Goal: Information Seeking & Learning: Learn about a topic

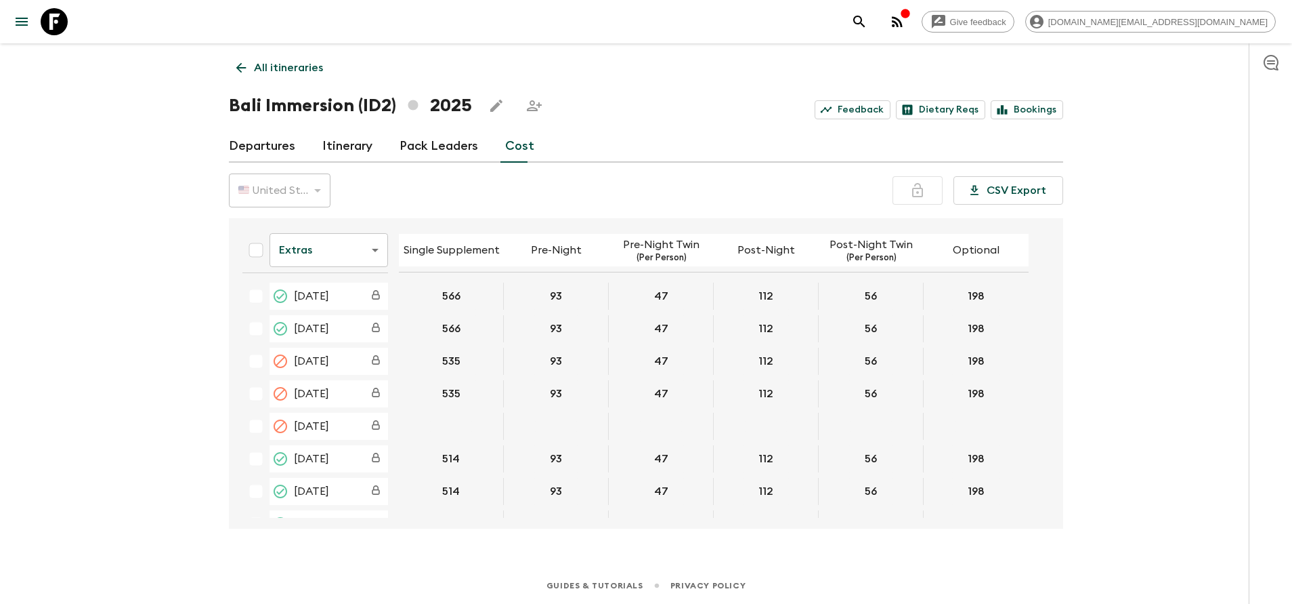
scroll to position [711, 0]
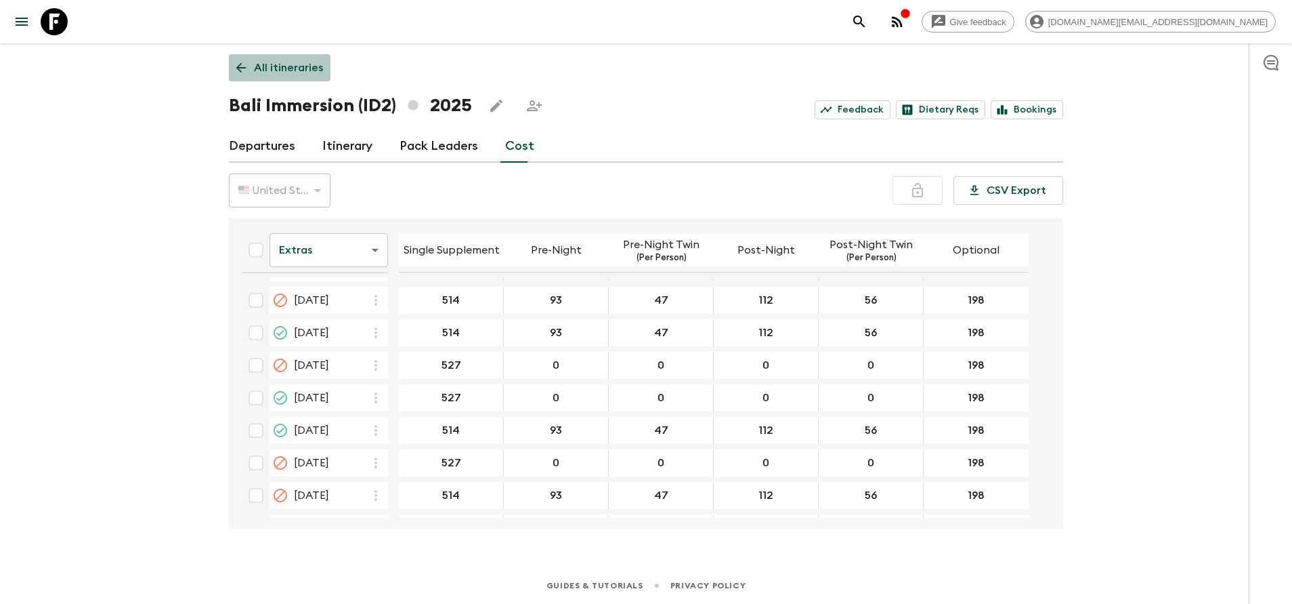
click at [257, 70] on p "All itineraries" at bounding box center [288, 68] width 69 height 16
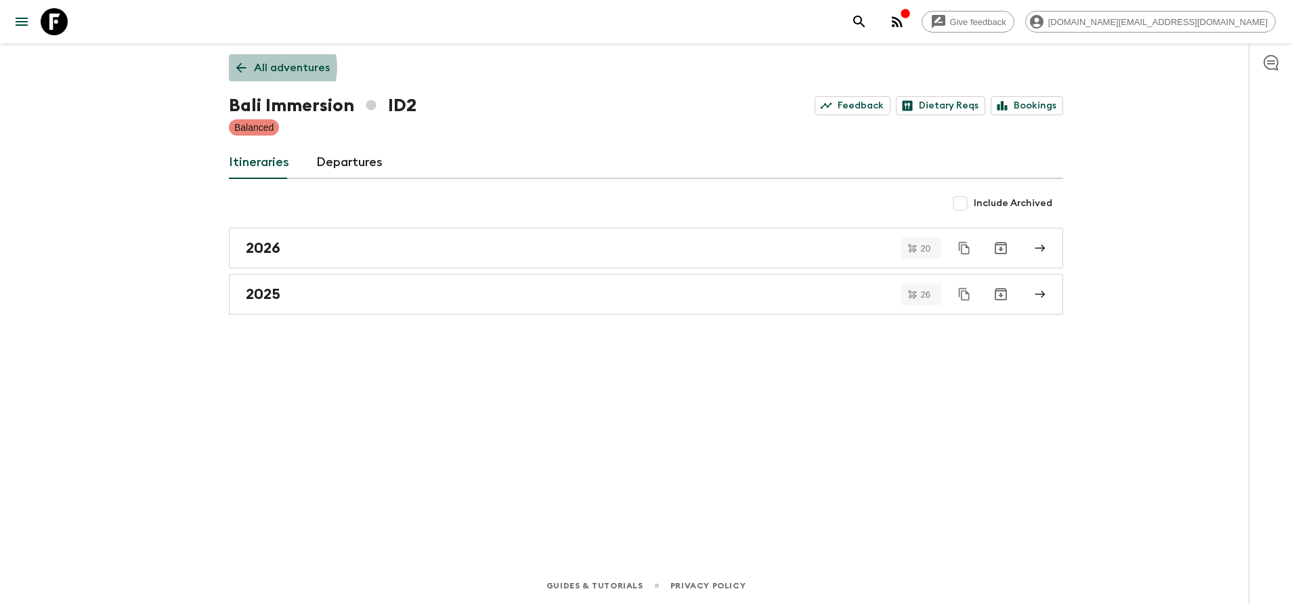
click at [269, 67] on p "All adventures" at bounding box center [292, 68] width 76 height 16
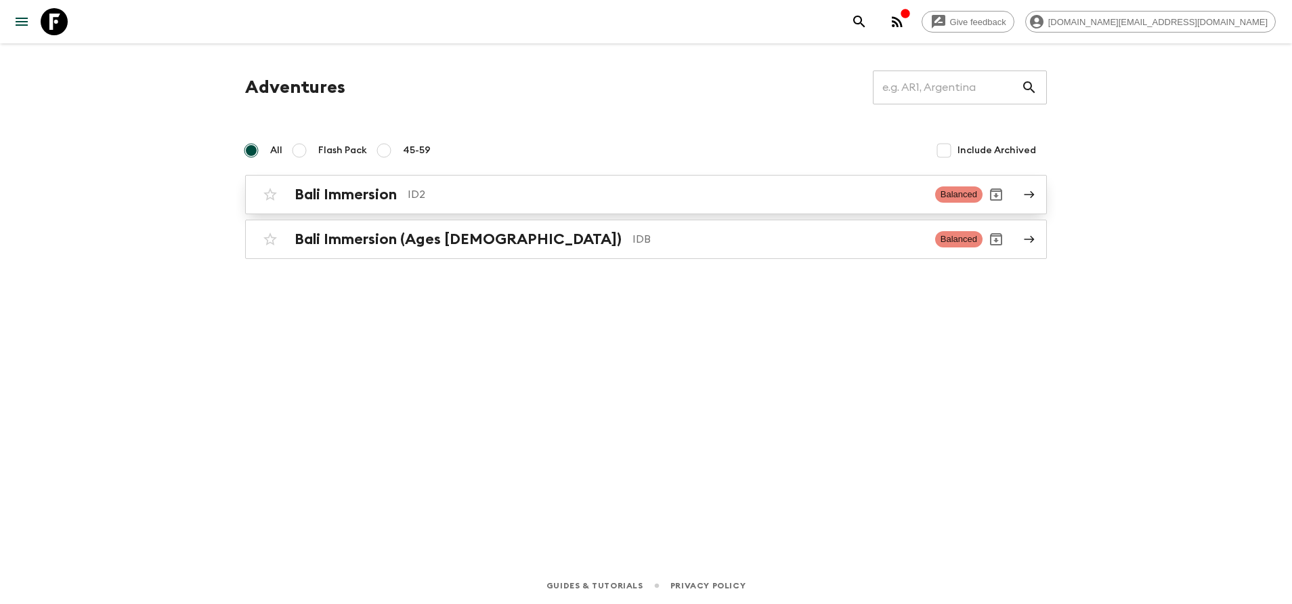
click at [337, 192] on h2 "Bali Immersion" at bounding box center [346, 195] width 102 height 18
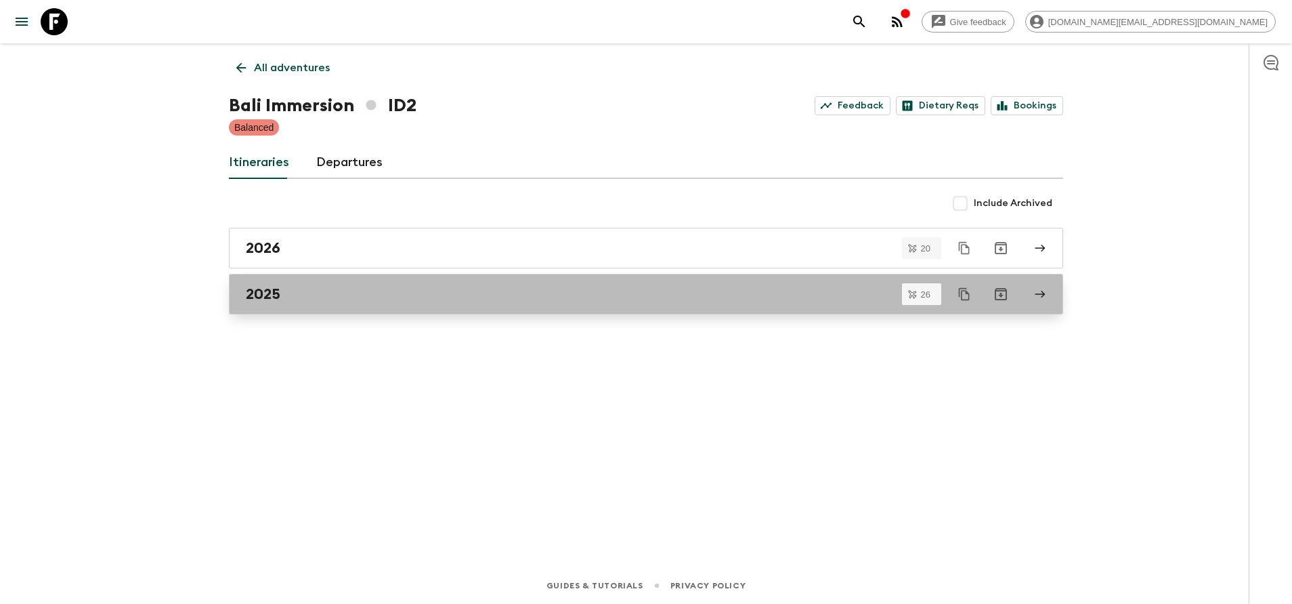
click at [361, 293] on div "2025" at bounding box center [633, 294] width 775 height 18
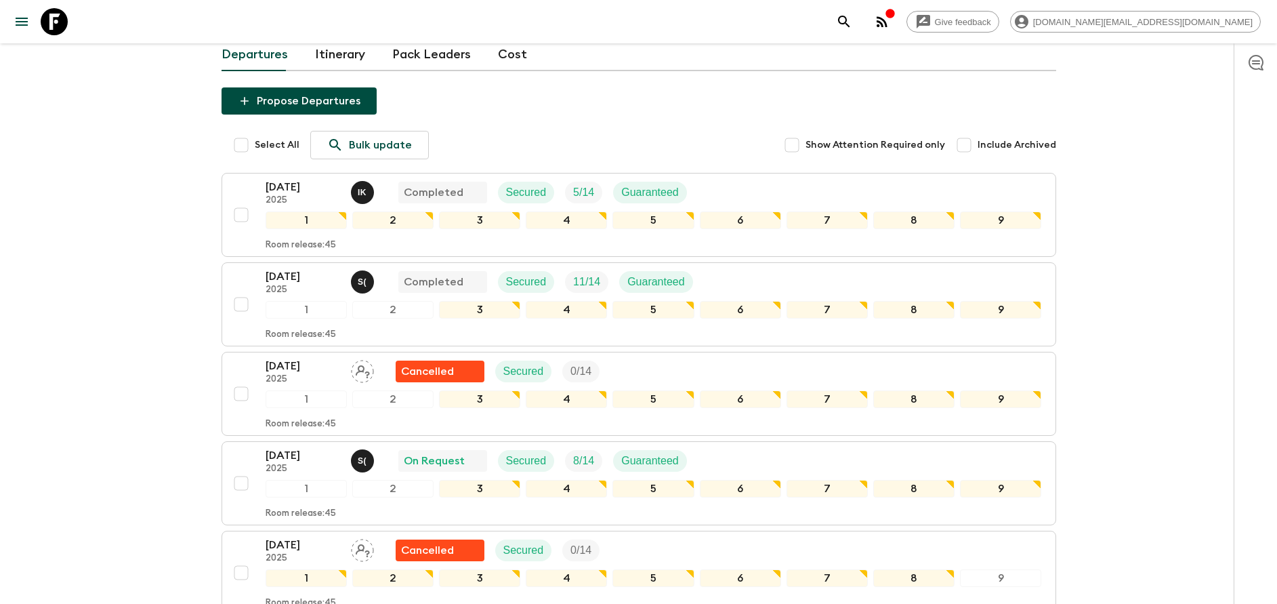
scroll to position [203, 0]
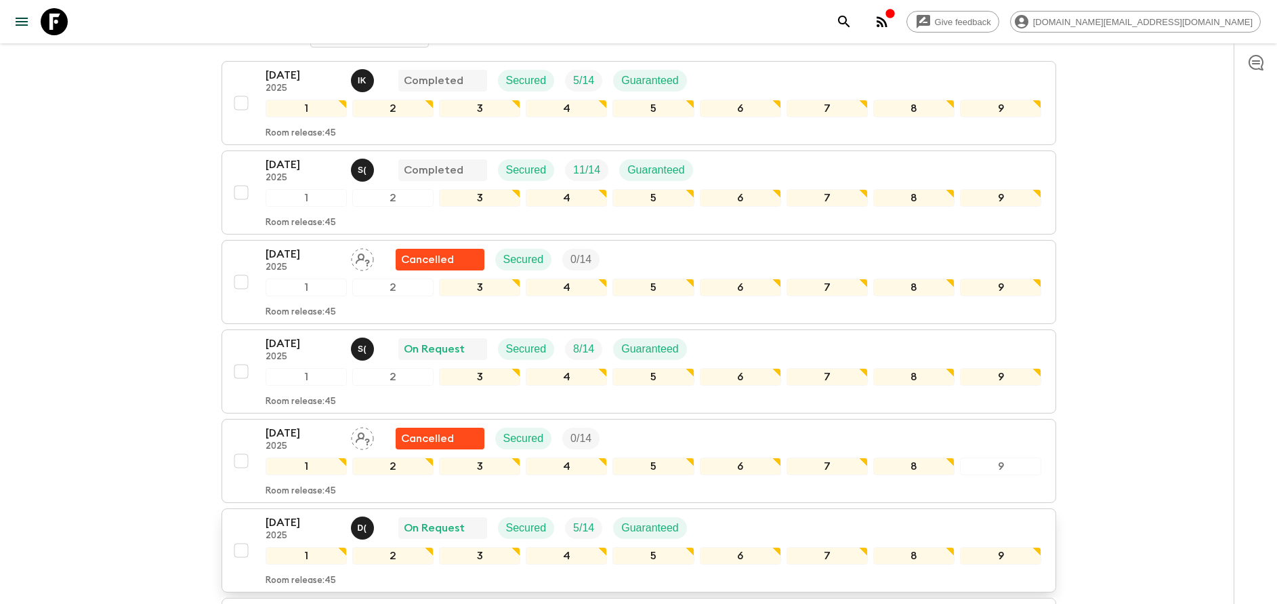
click at [243, 520] on div "[DATE] 2025 D ( On Request Secured 5 / 14 Guaranteed 1 2 3 4 5 6 7 8 9 Room rel…" at bounding box center [635, 550] width 814 height 72
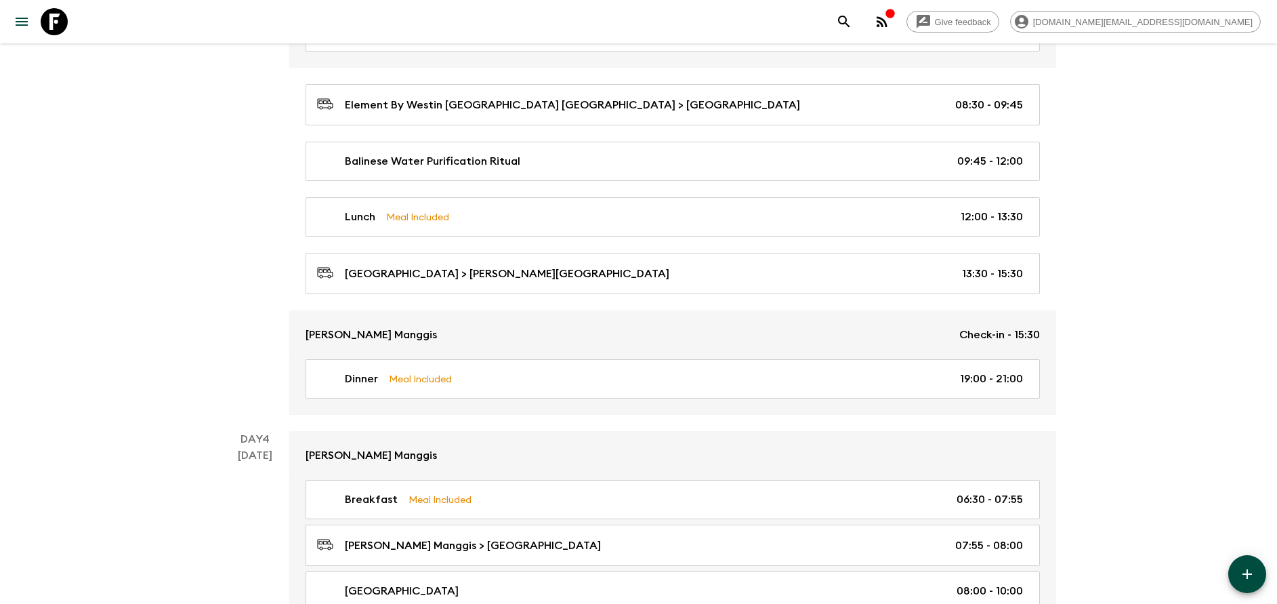
scroll to position [1118, 0]
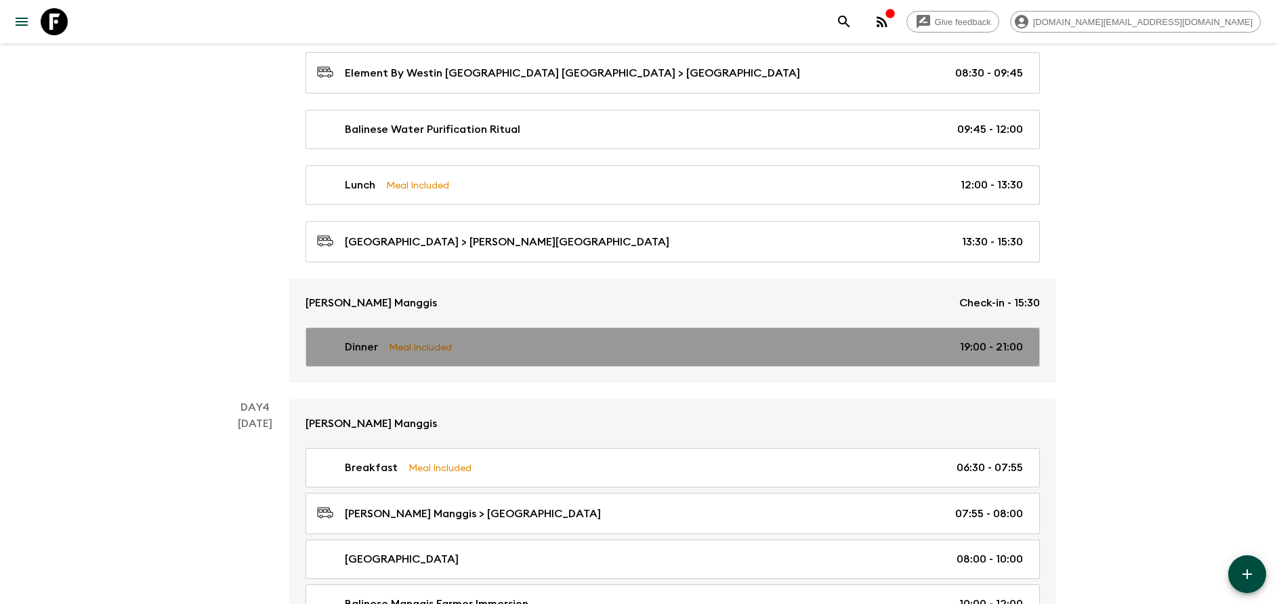
click at [453, 335] on link "Dinner Meal Included 19:00 - 21:00" at bounding box center [673, 346] width 734 height 39
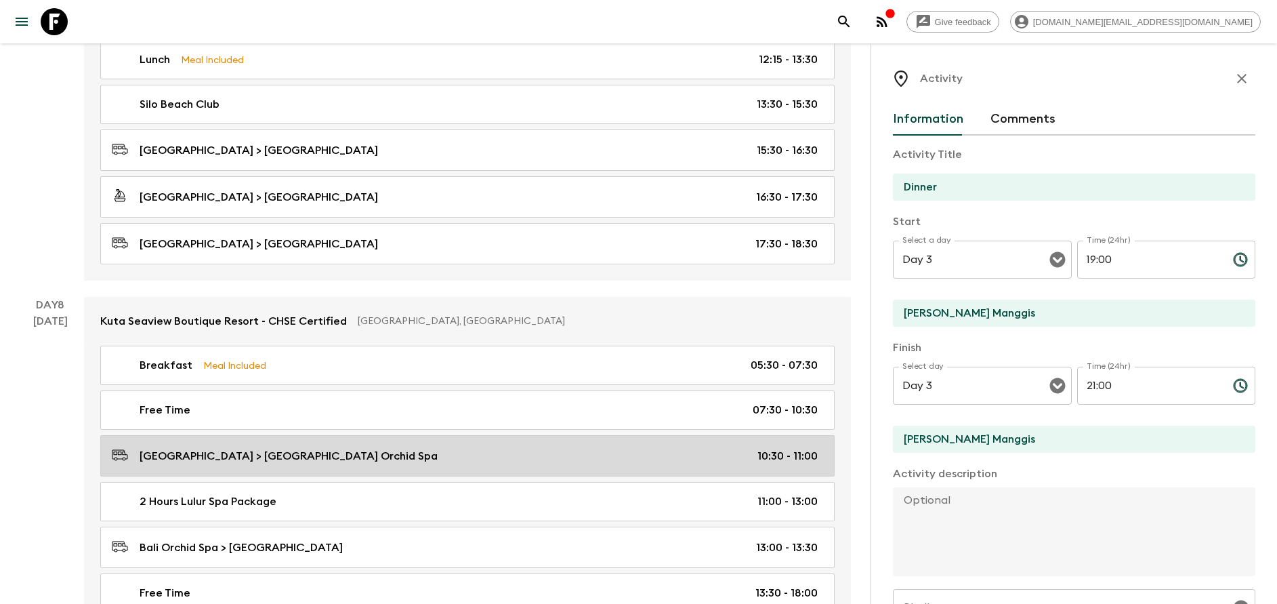
scroll to position [3048, 0]
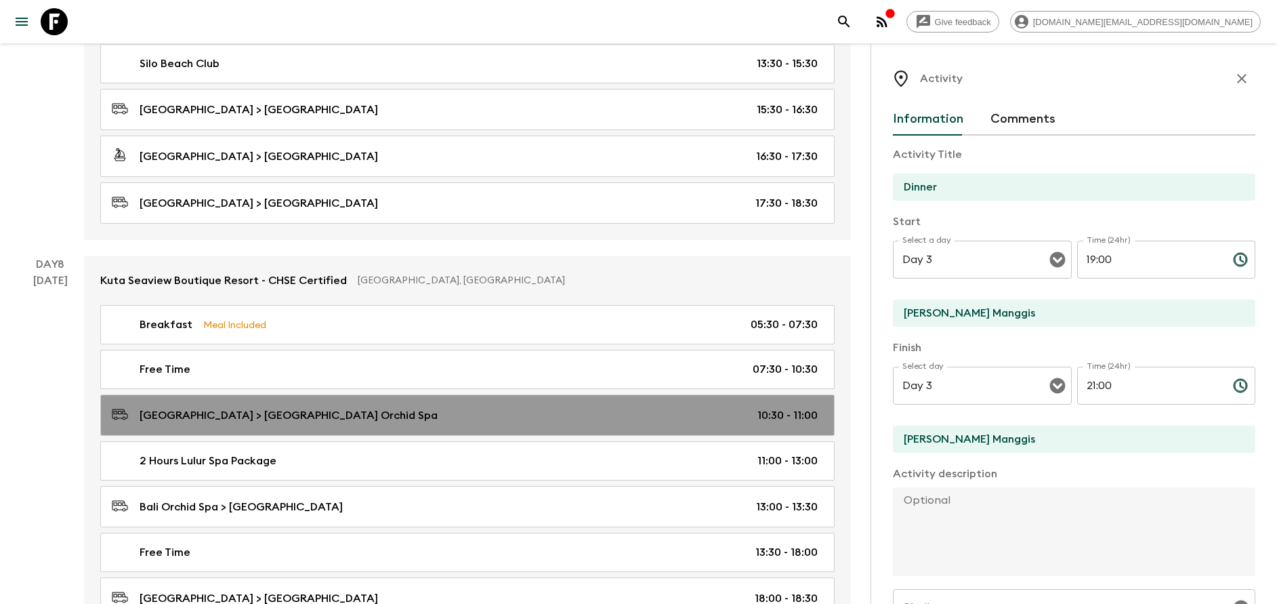
click at [365, 406] on div "[GEOGRAPHIC_DATA] > [GEOGRAPHIC_DATA] Orchid Spa 10:30 - 11:00" at bounding box center [465, 415] width 706 height 18
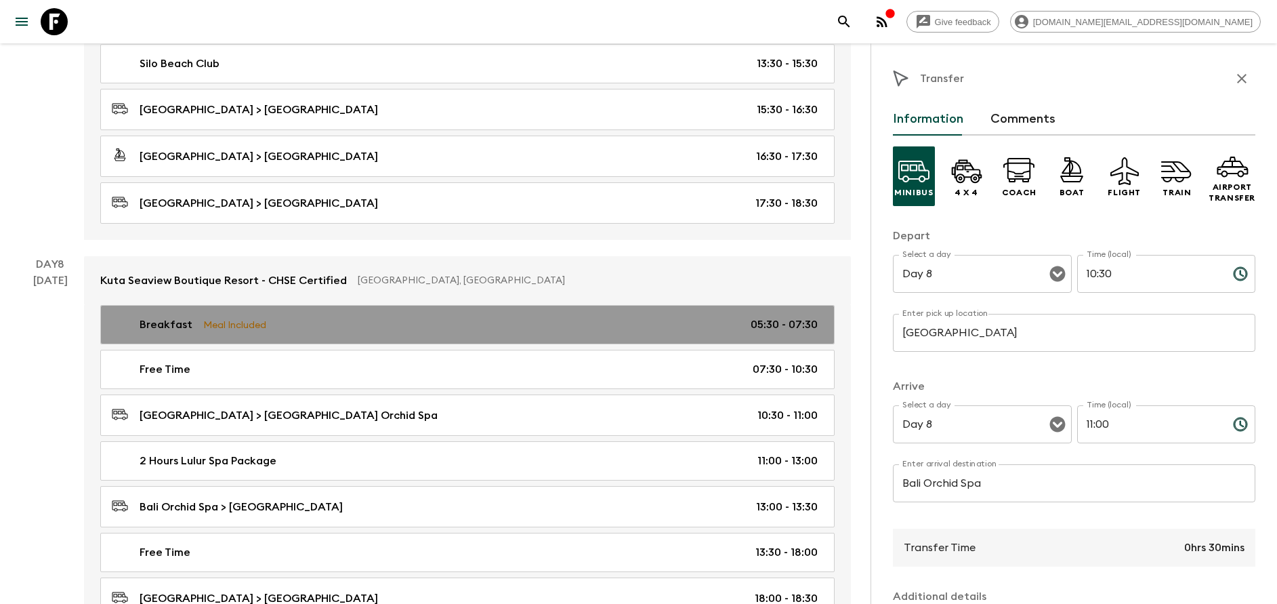
click at [352, 327] on div "Breakfast Meal Included 05:30 - 07:30" at bounding box center [465, 324] width 706 height 16
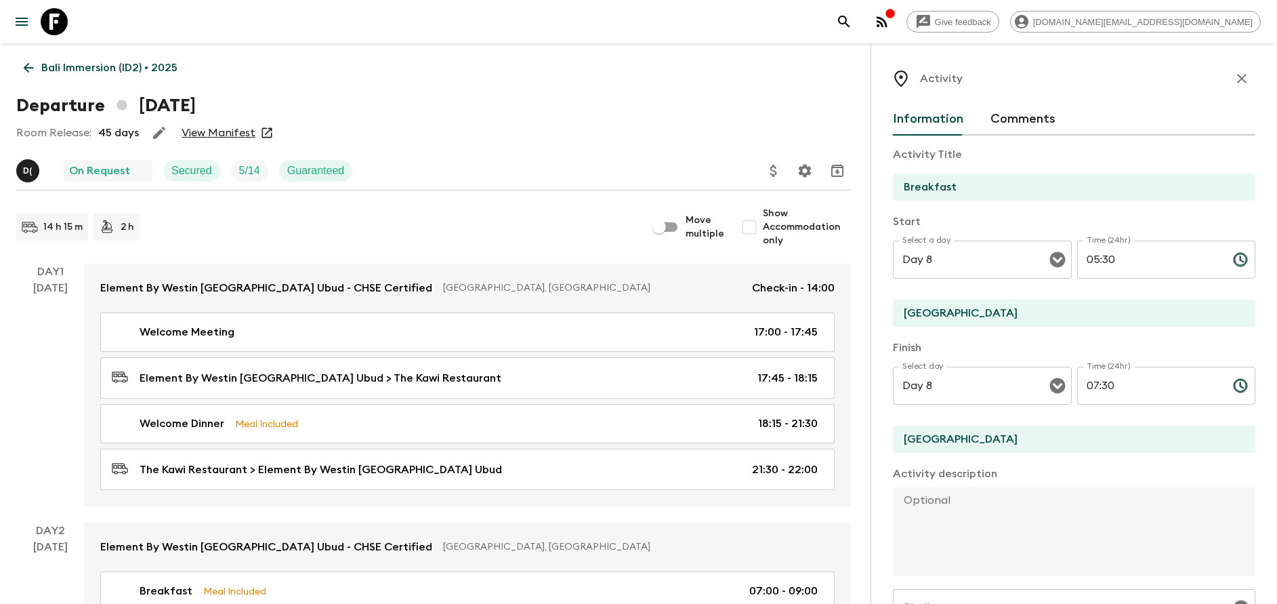
click at [243, 129] on link "View Manifest" at bounding box center [219, 133] width 74 height 14
click at [1234, 78] on icon "button" at bounding box center [1242, 78] width 16 height 16
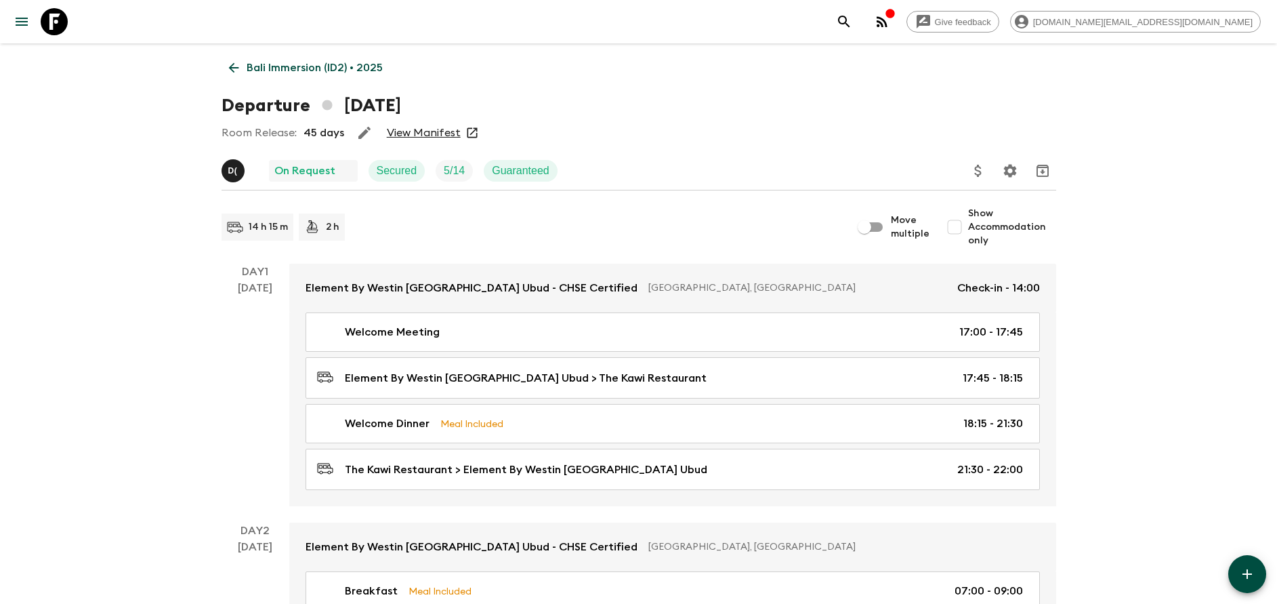
click at [287, 68] on p "Bali Immersion (ID2) • 2025" at bounding box center [315, 68] width 136 height 16
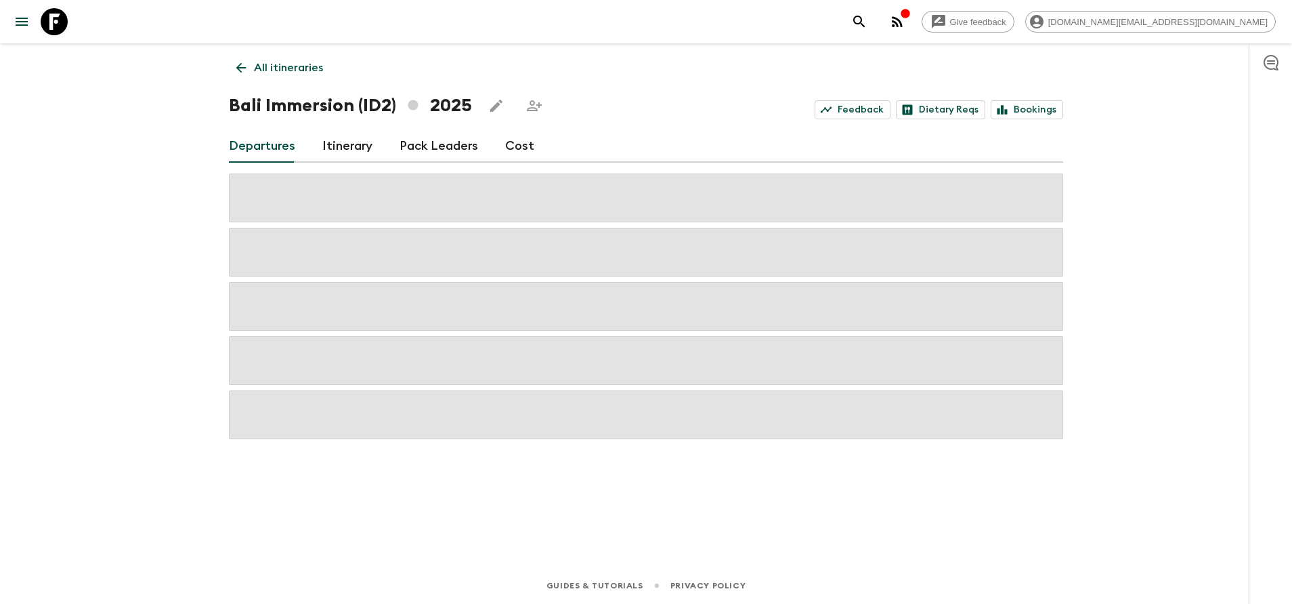
click at [505, 143] on link "Cost" at bounding box center [519, 146] width 29 height 33
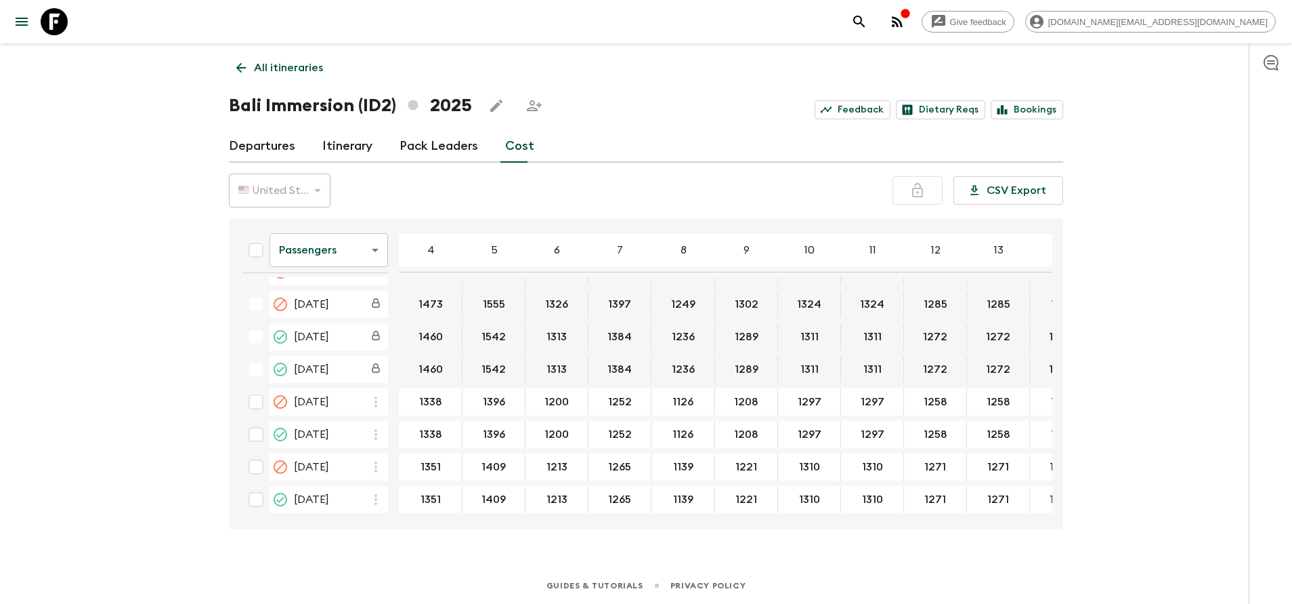
scroll to position [711, 0]
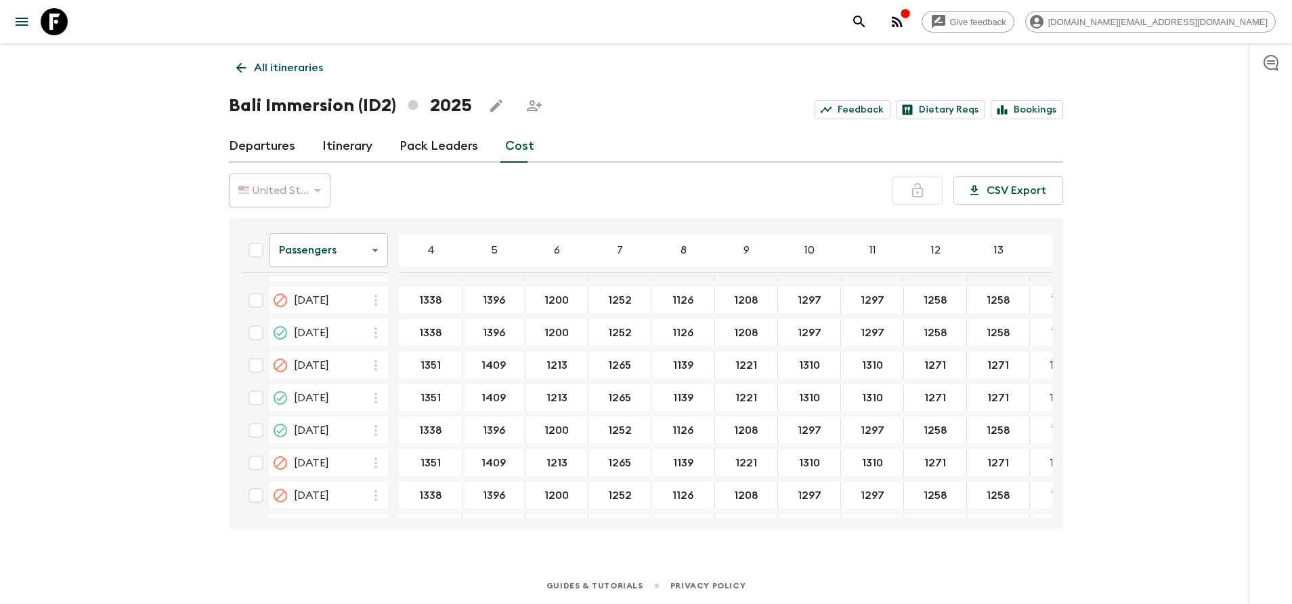
click at [352, 262] on body "Give feedback [DOMAIN_NAME][EMAIL_ADDRESS][DOMAIN_NAME] All itineraries Bali Im…" at bounding box center [646, 302] width 1292 height 604
click at [317, 303] on li "Extras" at bounding box center [329, 305] width 119 height 22
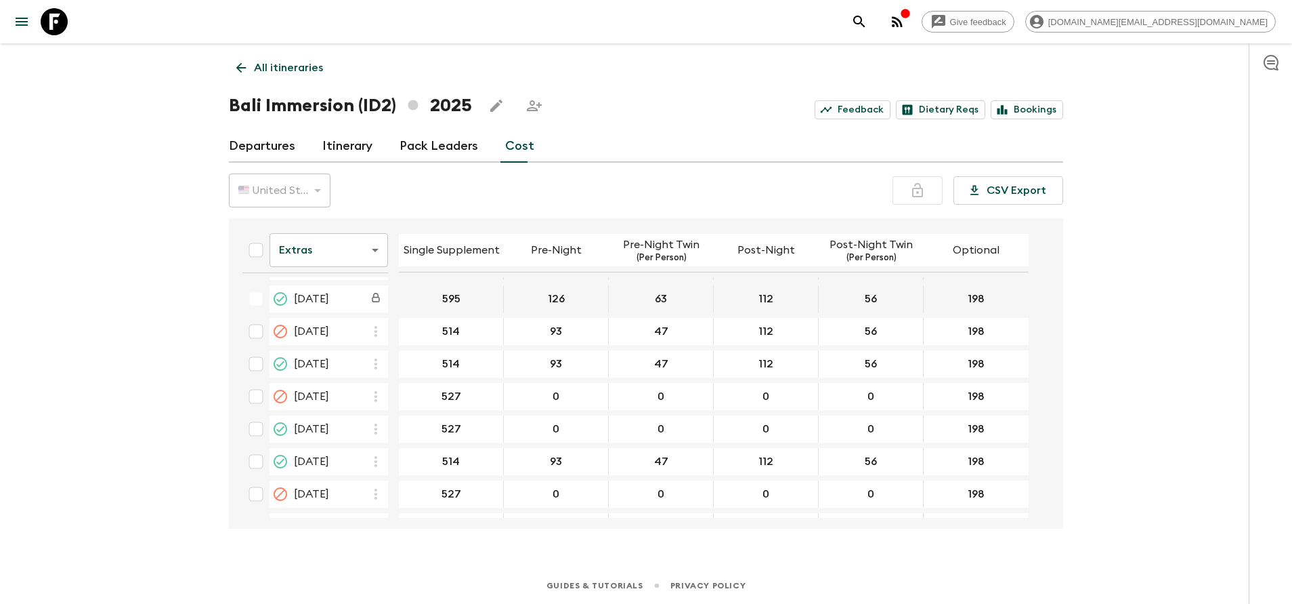
scroll to position [711, 0]
